Goal: Transaction & Acquisition: Purchase product/service

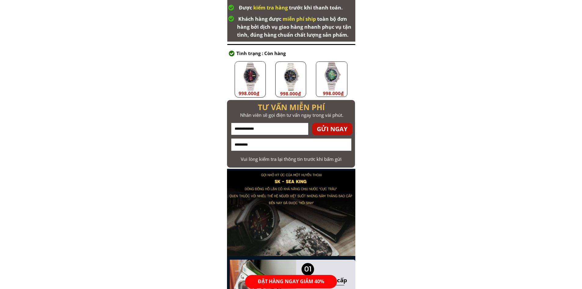
scroll to position [367, 0]
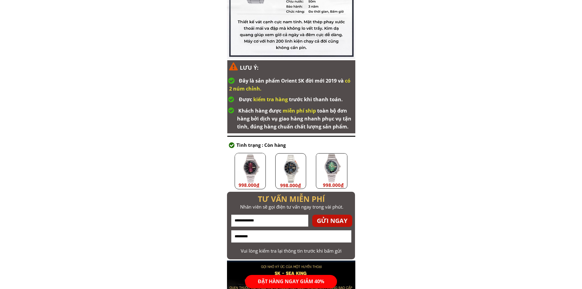
click at [258, 168] on div at bounding box center [250, 171] width 31 height 36
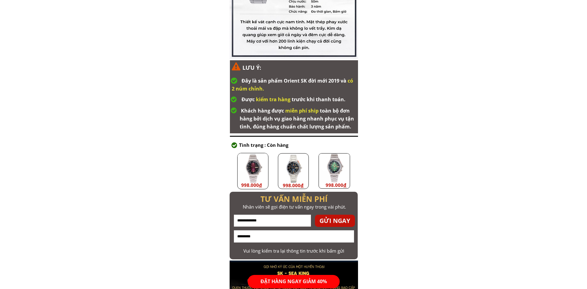
scroll to position [0, 0]
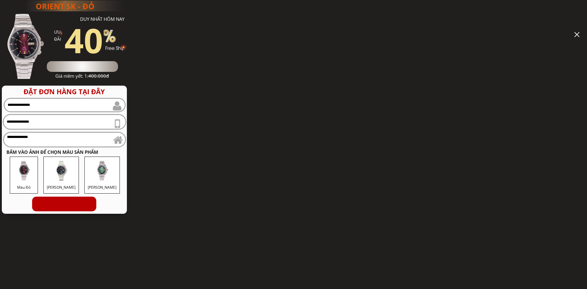
click at [305, 165] on div "ORIENT SK - ĐỎ F ASH SALE DUY NHẤT HÔM NAY ƯU ĐÃI Giá chỉ còn: 998.000 Giá niêm…" at bounding box center [293, 144] width 587 height 289
click at [577, 33] on div at bounding box center [576, 34] width 5 height 5
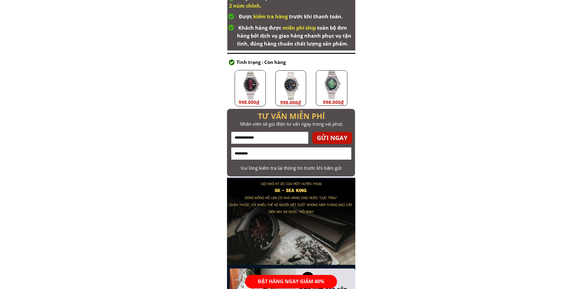
scroll to position [458, 0]
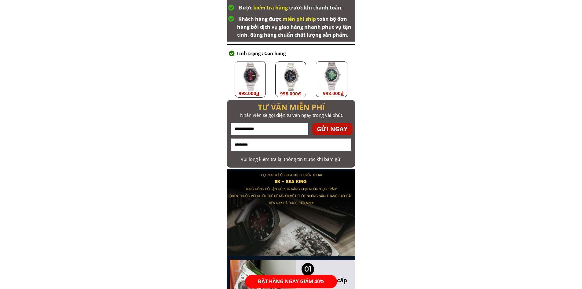
click at [301, 79] on div at bounding box center [290, 79] width 31 height 36
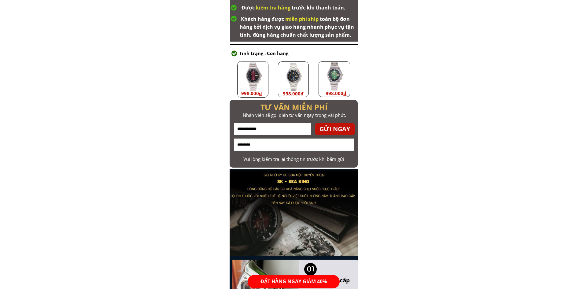
scroll to position [0, 0]
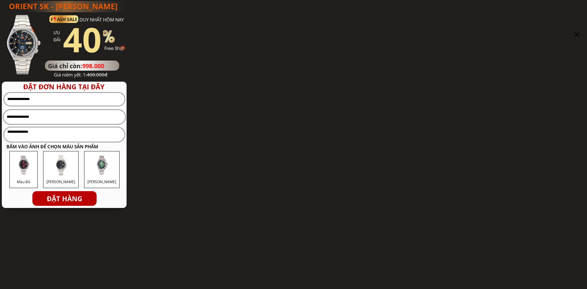
click at [576, 33] on div at bounding box center [576, 34] width 5 height 5
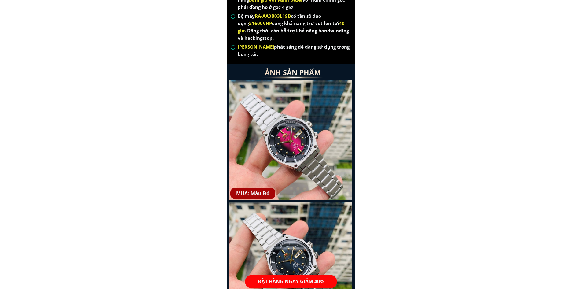
scroll to position [1375, 0]
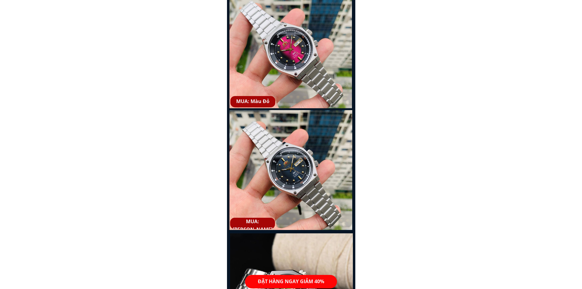
click at [248, 97] on p "MUA: Màu Đỏ" at bounding box center [252, 101] width 45 height 11
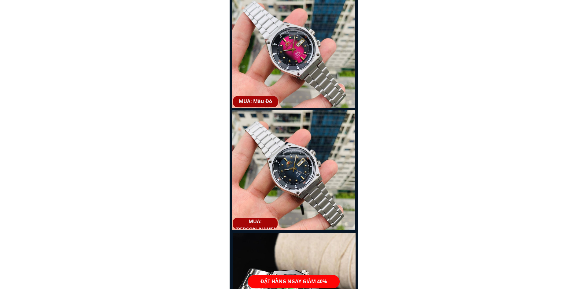
scroll to position [0, 0]
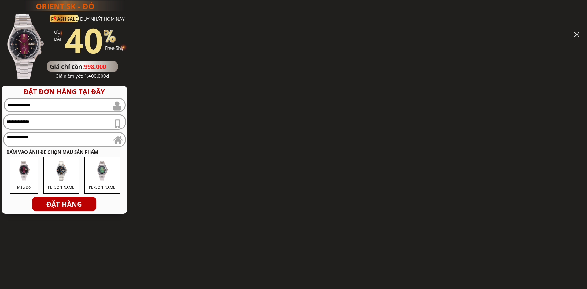
click at [574, 34] on div at bounding box center [576, 34] width 5 height 5
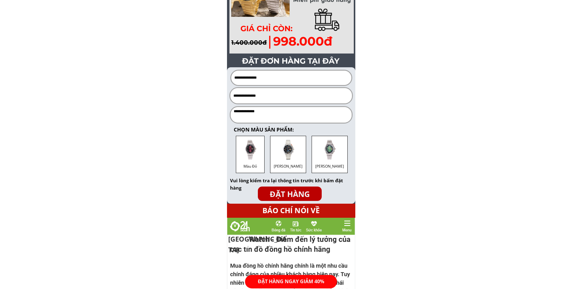
scroll to position [2464, 0]
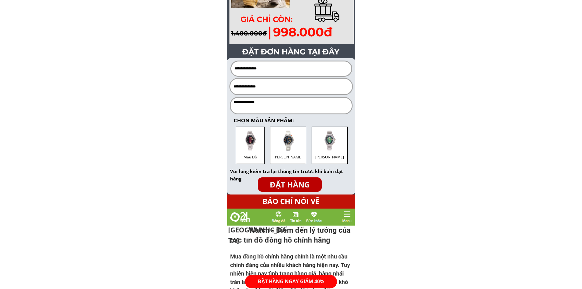
click at [295, 163] on div "[PERSON_NAME]" at bounding box center [288, 145] width 36 height 37
click at [330, 154] on div "[PERSON_NAME]" at bounding box center [329, 155] width 29 height 9
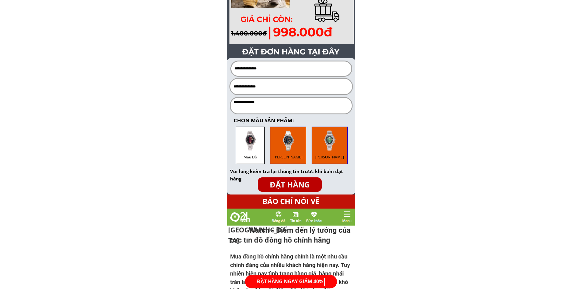
click at [277, 154] on div "[PERSON_NAME]" at bounding box center [288, 145] width 36 height 37
click at [321, 153] on div "[PERSON_NAME]" at bounding box center [329, 155] width 29 height 9
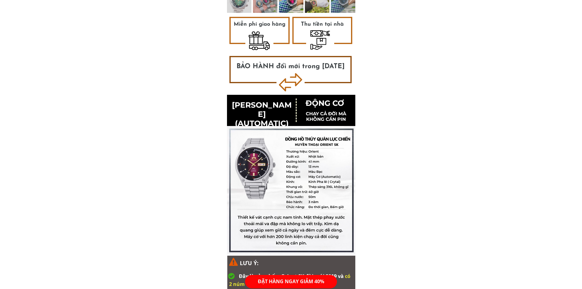
scroll to position [0, 0]
